Goal: Information Seeking & Learning: Learn about a topic

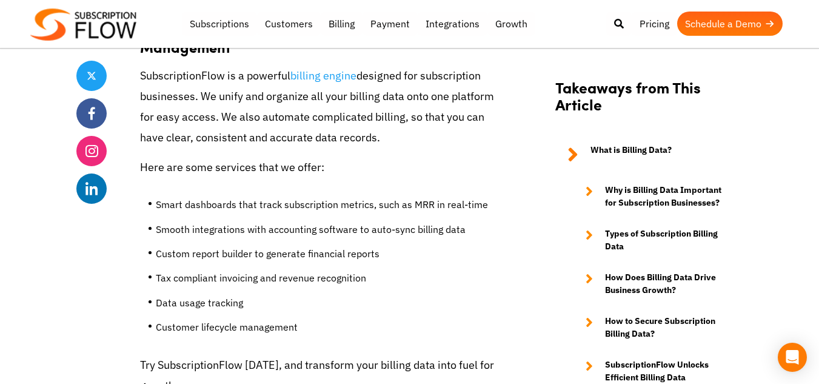
scroll to position [5665, 0]
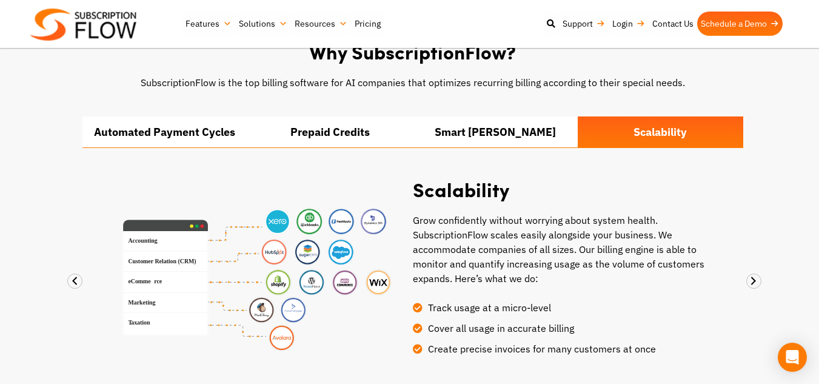
scroll to position [913, 0]
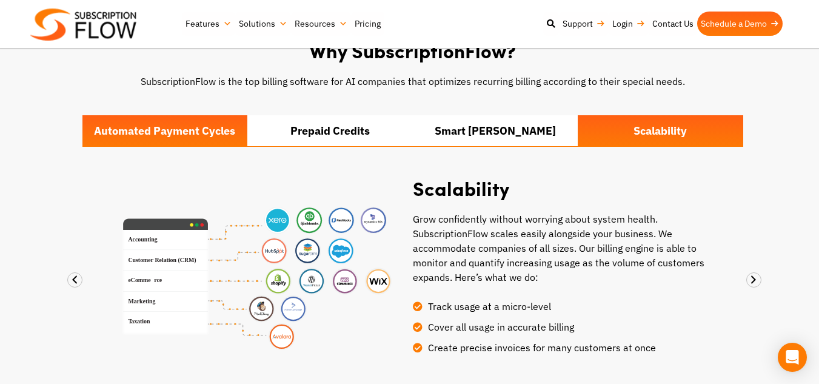
click at [194, 140] on li "Automated Payment Cycles" at bounding box center [165, 130] width 166 height 31
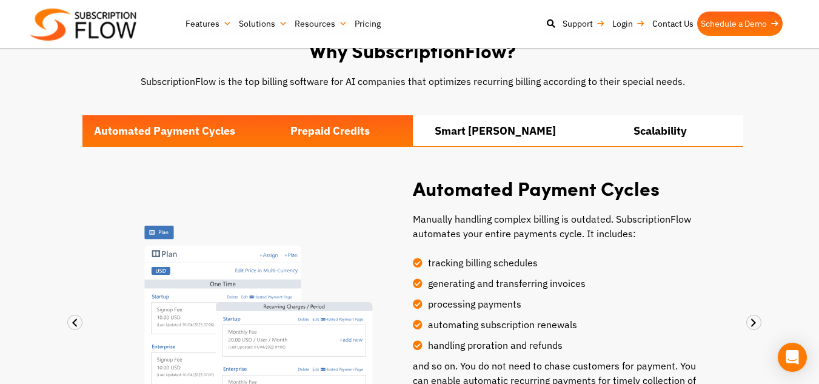
click at [303, 133] on li "Prepaid Credits" at bounding box center [330, 130] width 166 height 31
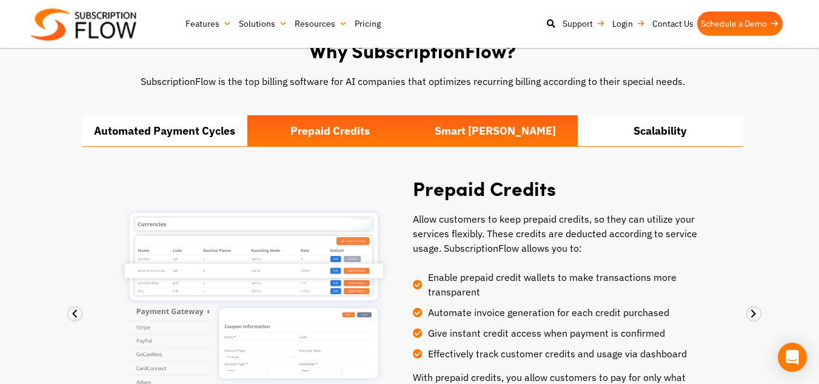
click at [441, 133] on li "Smart Dunning" at bounding box center [496, 130] width 166 height 31
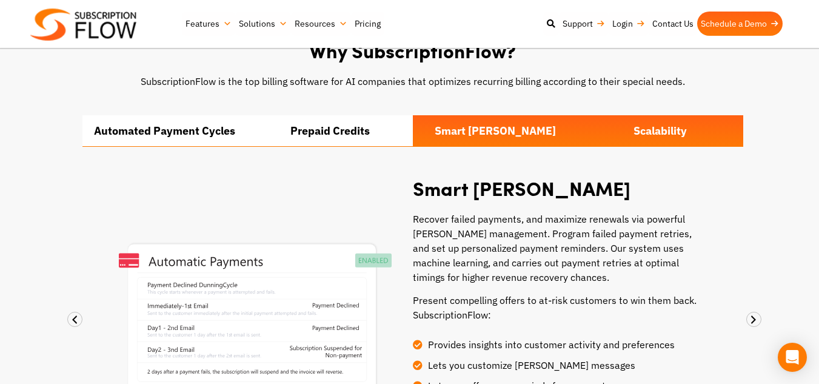
click at [627, 126] on li "Scalability" at bounding box center [661, 130] width 166 height 31
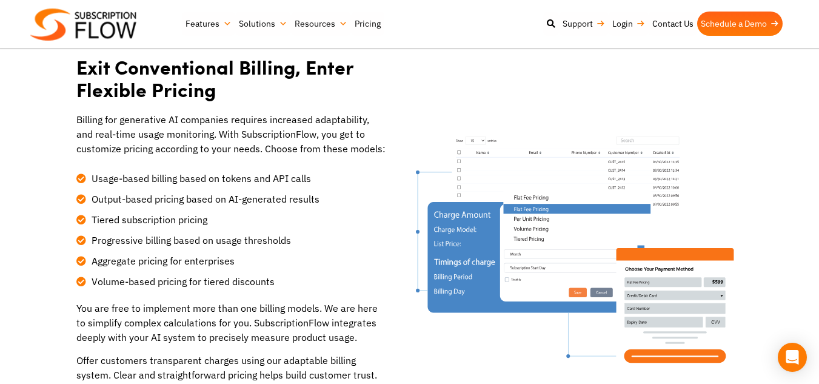
scroll to position [375, 0]
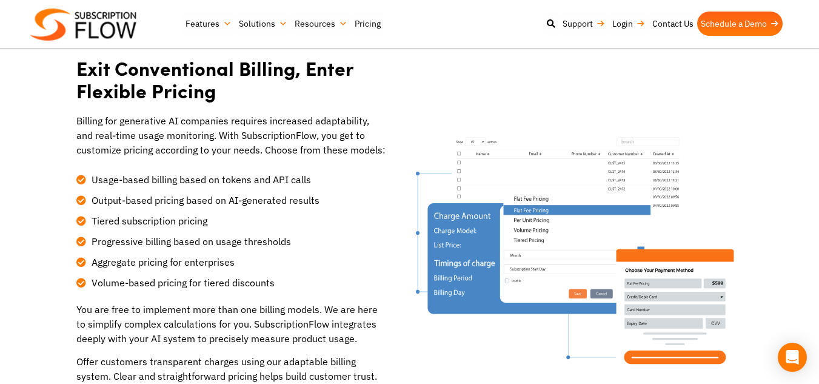
click at [211, 111] on div "Exit Conventional Billing, Enter Flexible Pricing" at bounding box center [230, 85] width 309 height 57
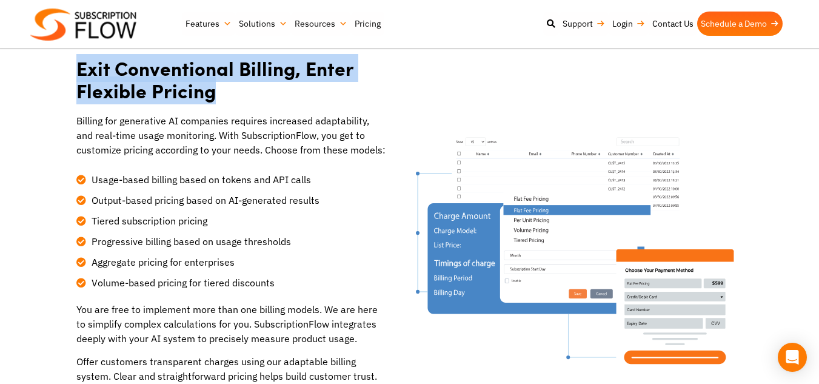
drag, startPoint x: 212, startPoint y: 95, endPoint x: 79, endPoint y: 70, distance: 135.1
click at [79, 70] on h2 "Exit Conventional Billing, Enter Flexible Pricing" at bounding box center [230, 79] width 309 height 45
copy h2 "Exit Conventional Billing, Enter Flexible Pricing"
click at [79, 70] on h2 "Exit Conventional Billing, Enter Flexible Pricing" at bounding box center [230, 79] width 309 height 45
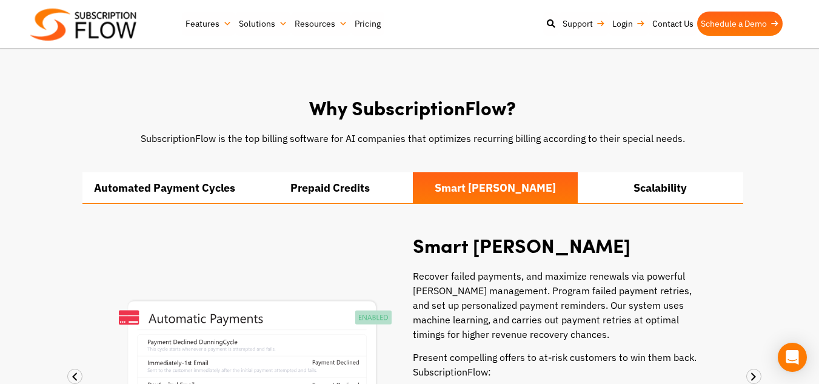
scroll to position [856, 0]
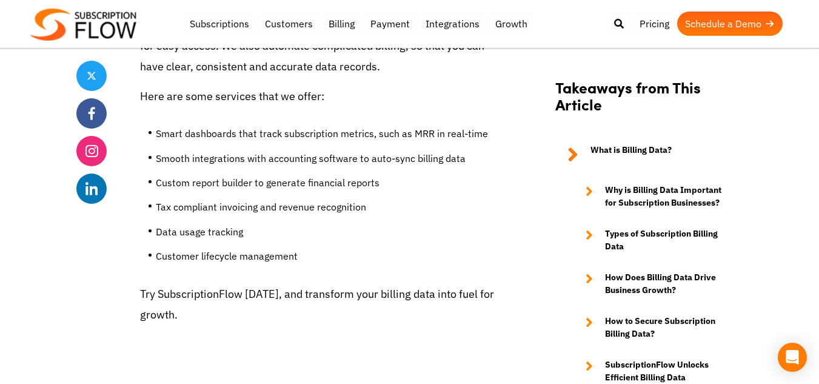
scroll to position [5736, 0]
